Goal: Information Seeking & Learning: Learn about a topic

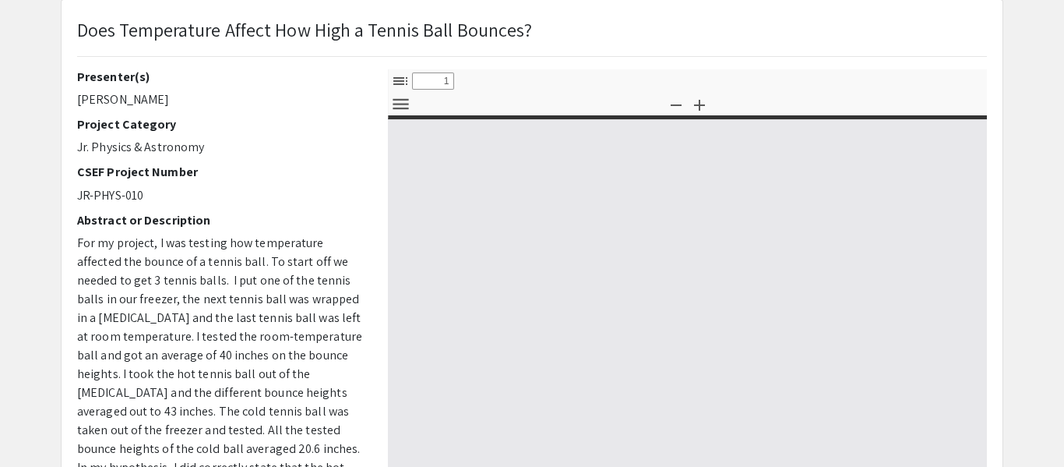
select select "custom"
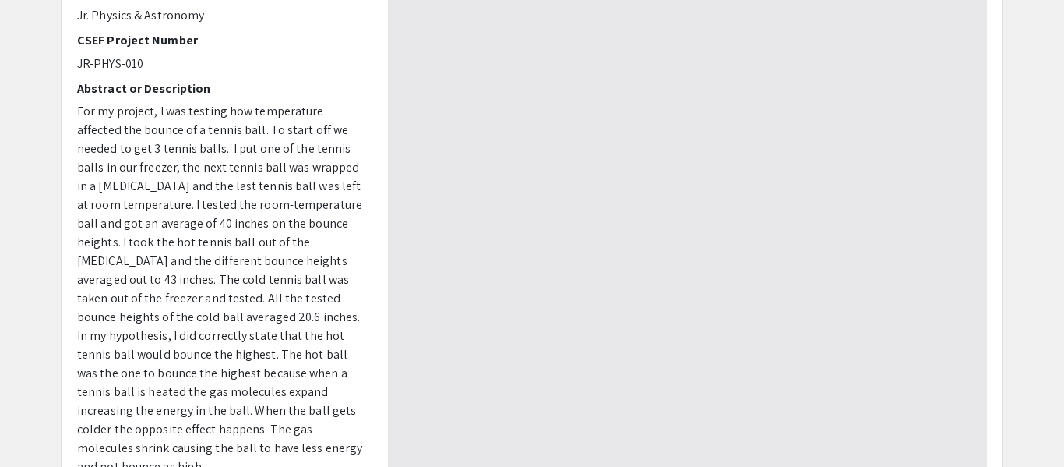
type input "0"
select select "auto"
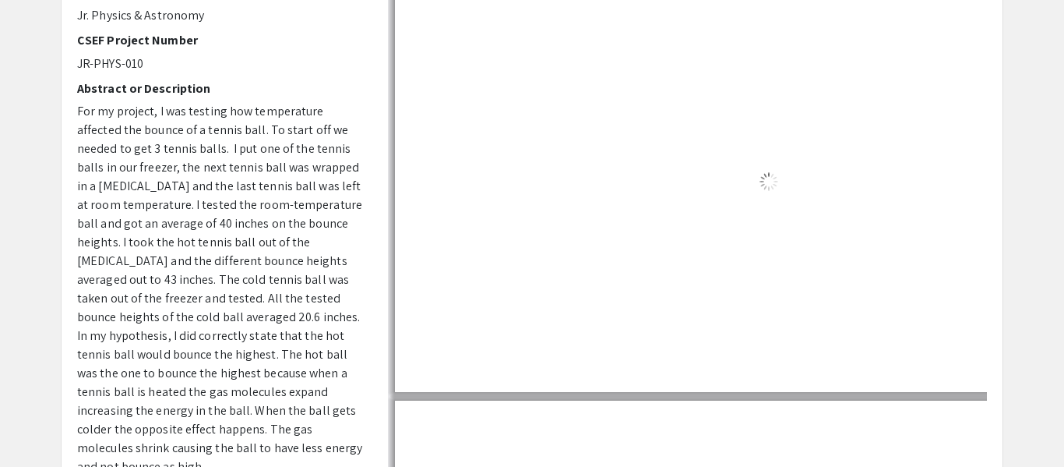
type input "1"
select select "auto"
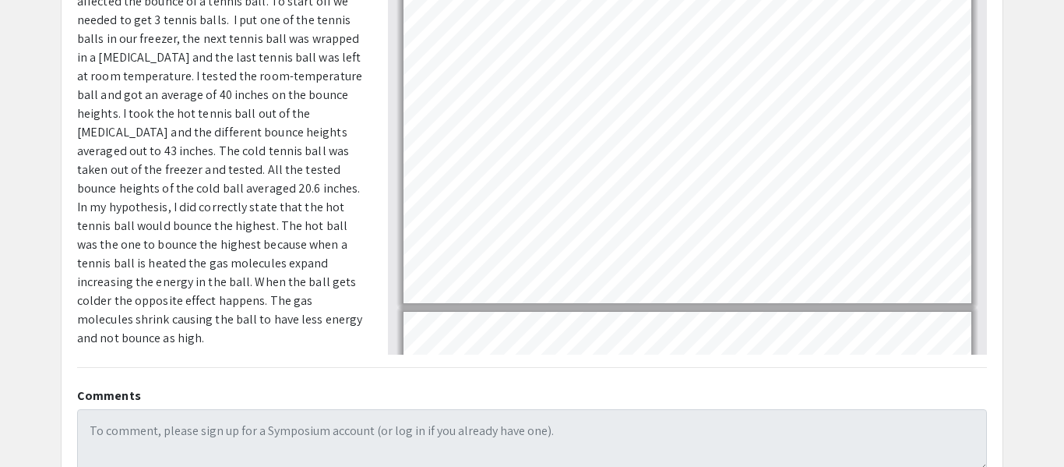
scroll to position [351, 0]
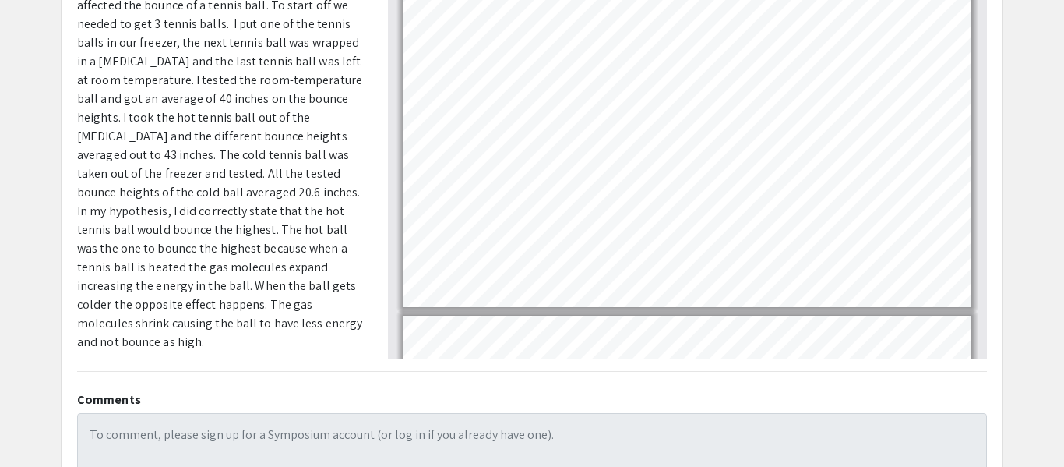
click at [290, 206] on span "For my project, I was testing how temperature affected the bounce of a tennis b…" at bounding box center [219, 164] width 285 height 372
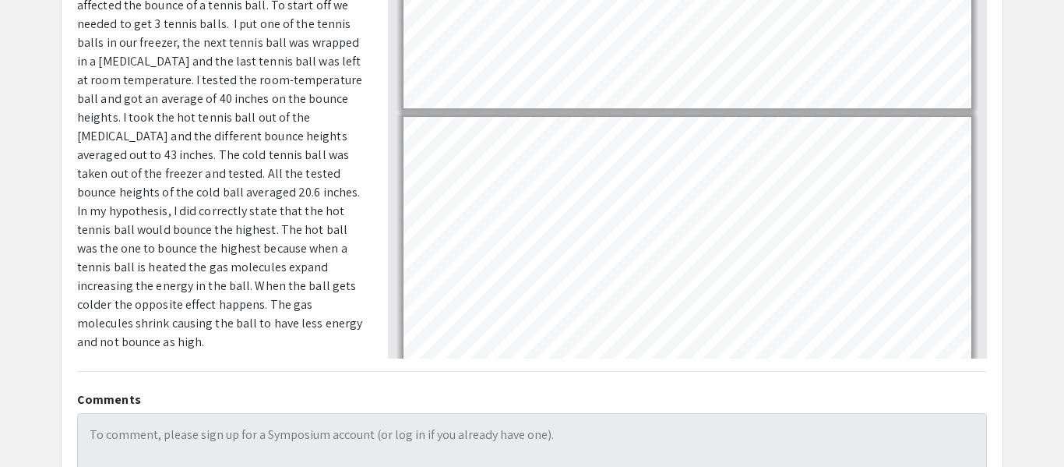
type input "1"
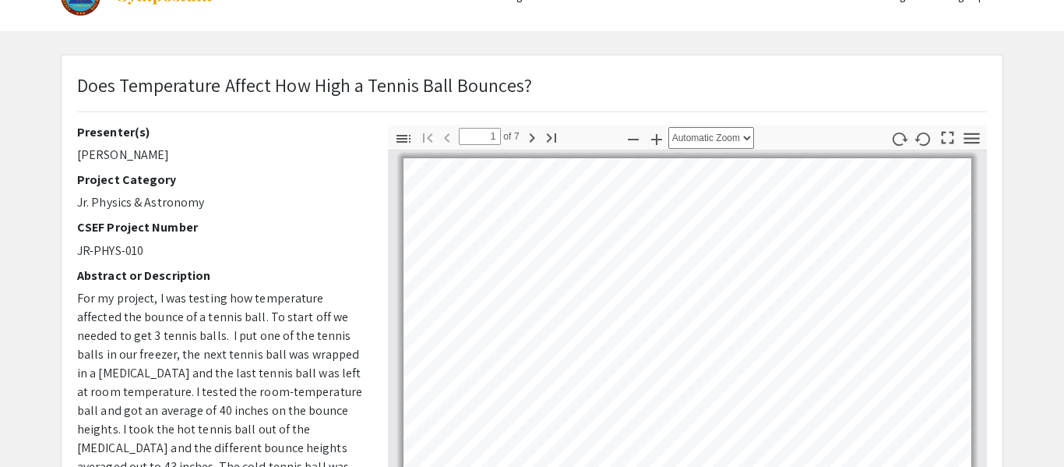
scroll to position [0, 0]
